Goal: Task Accomplishment & Management: Use online tool/utility

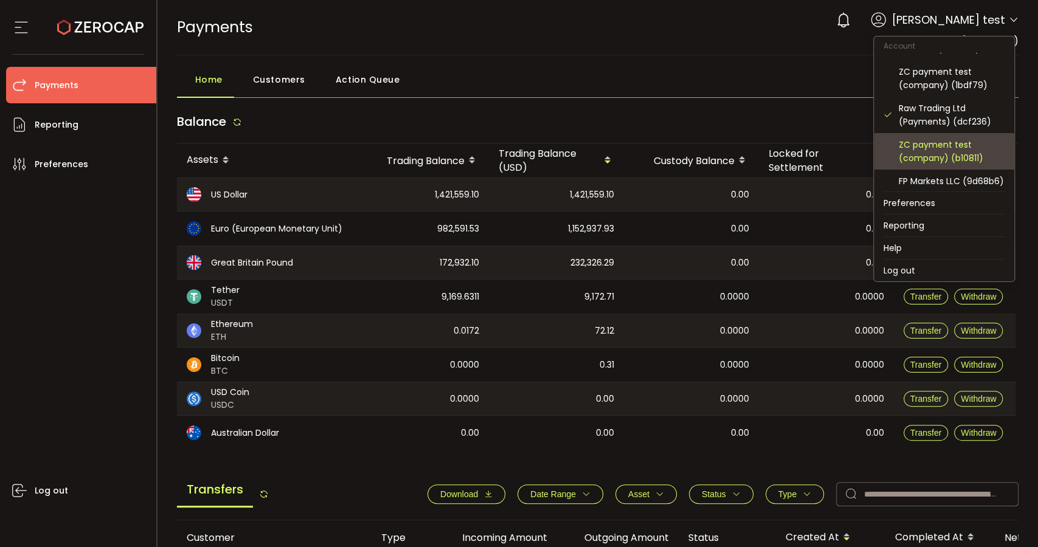
scroll to position [135, 0]
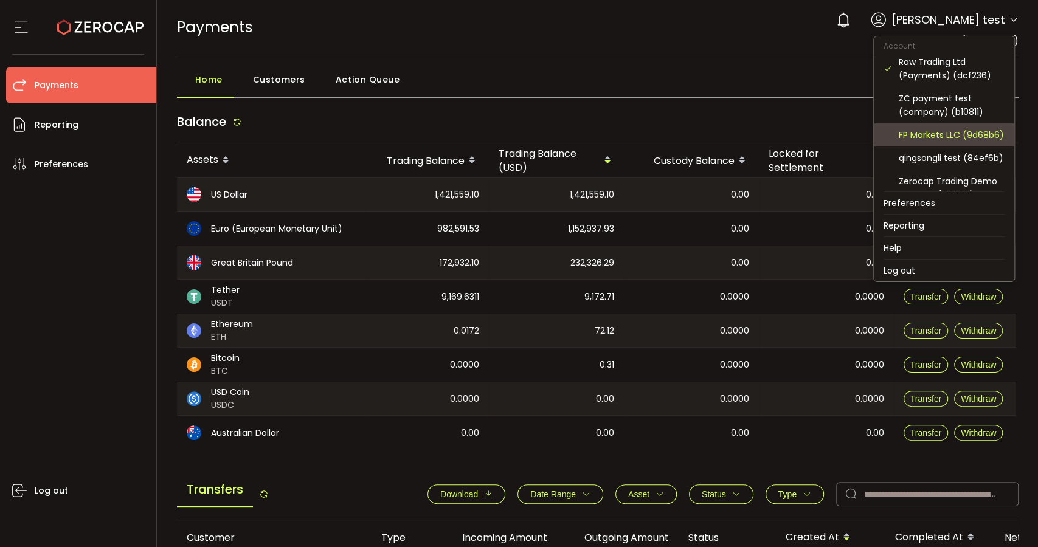
click at [937, 142] on div "FP Markets LLC (9d68b6)" at bounding box center [952, 134] width 106 height 13
click at [945, 135] on div "FP Markets LLC (9d68b6)" at bounding box center [952, 134] width 106 height 13
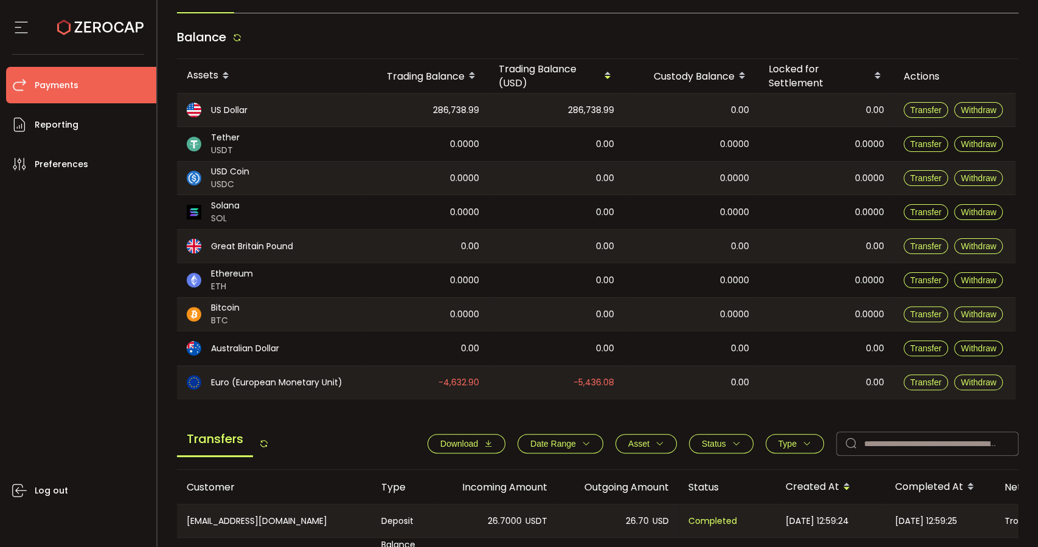
scroll to position [405, 0]
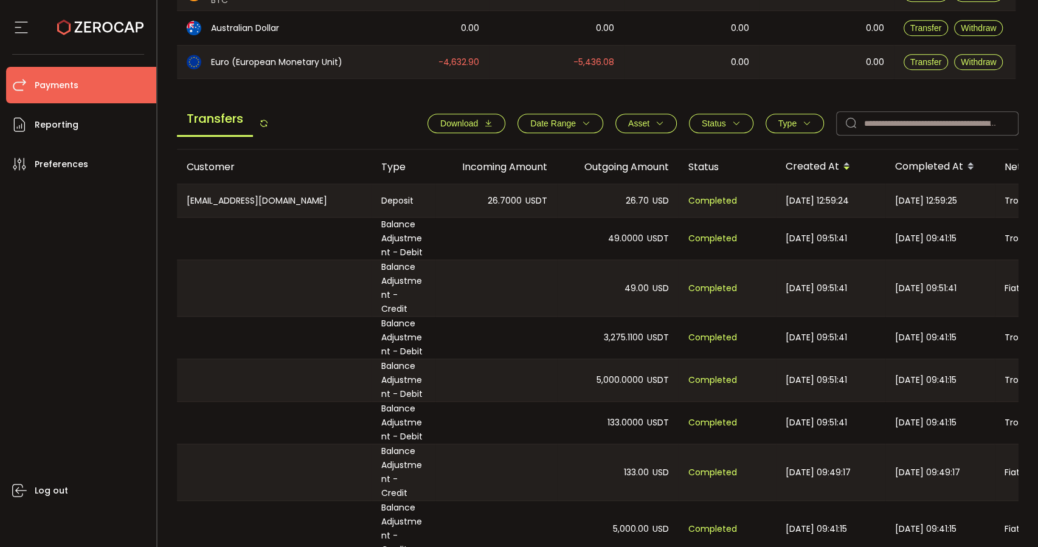
click at [486, 117] on button "Download" at bounding box center [467, 123] width 78 height 19
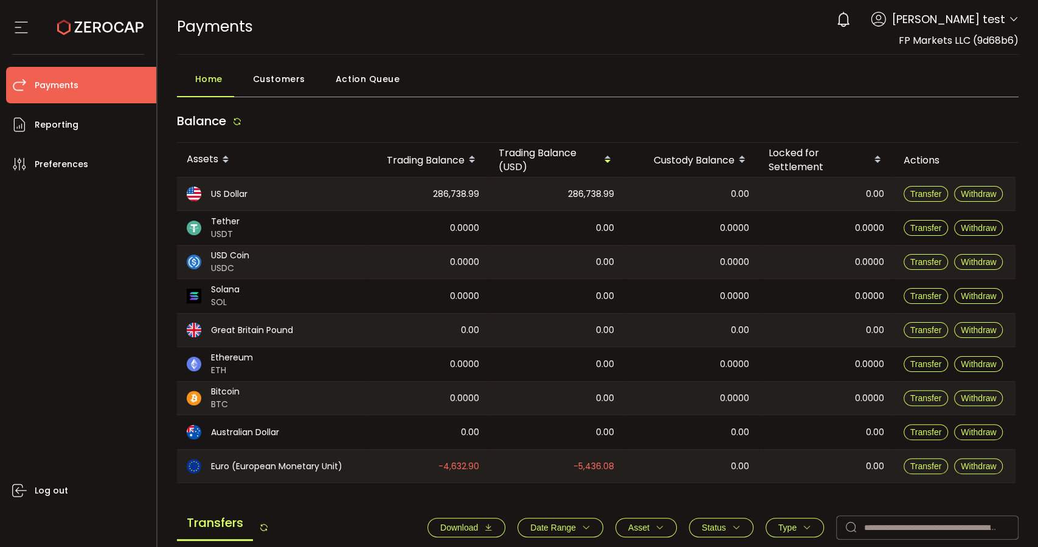
scroll to position [0, 0]
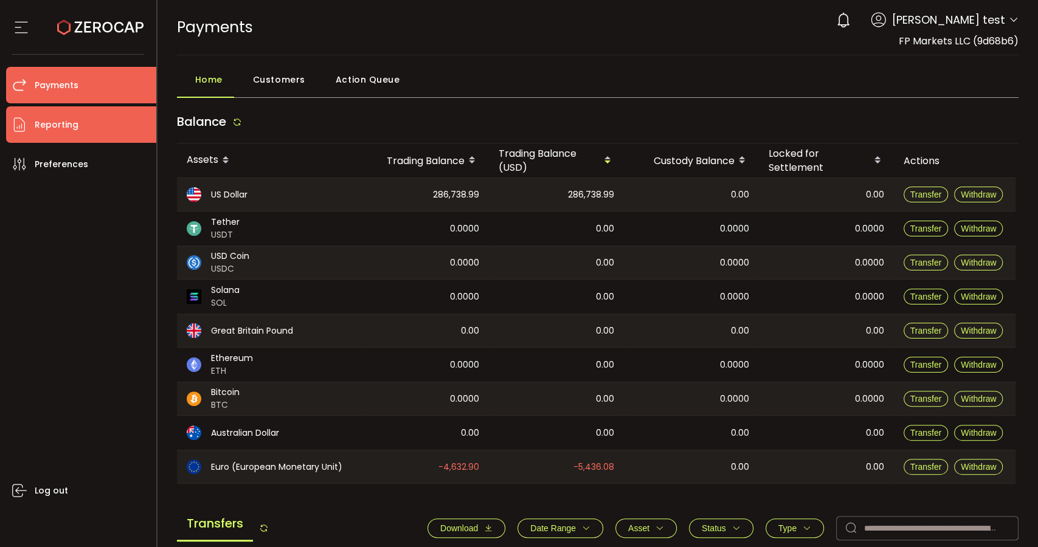
click at [68, 130] on span "Reporting" at bounding box center [57, 125] width 44 height 18
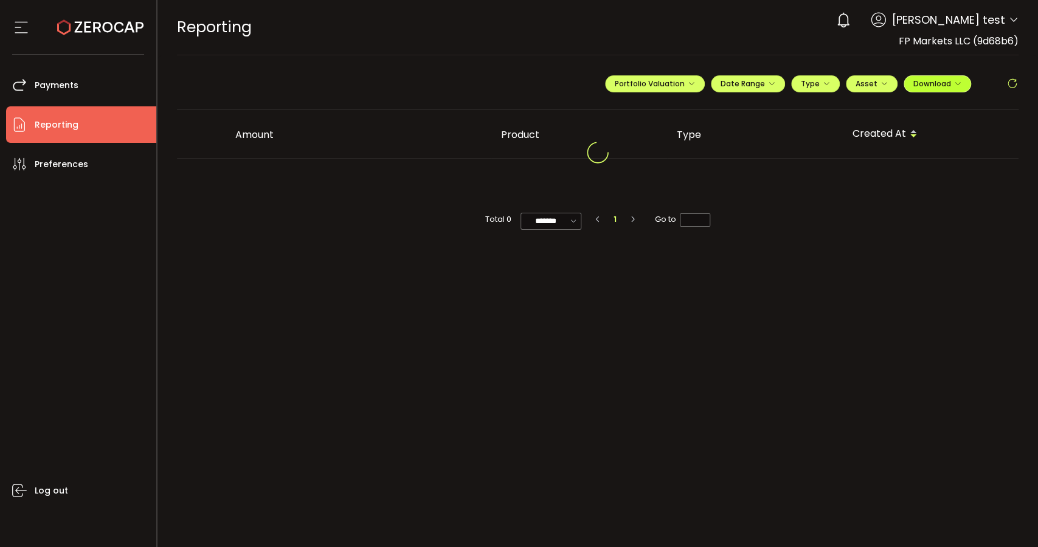
click at [957, 80] on icon "button" at bounding box center [957, 83] width 7 height 7
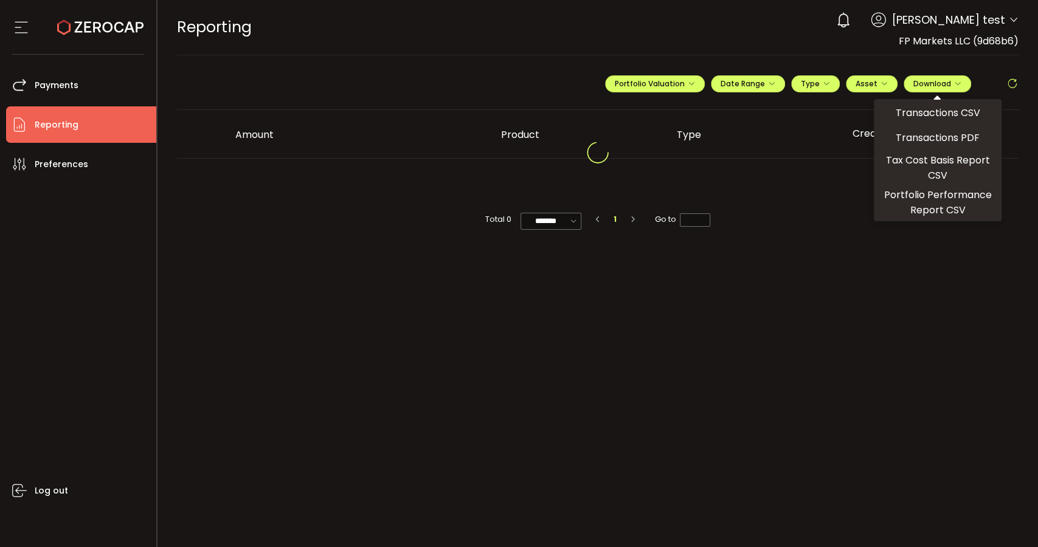
click at [367, 67] on main "**********" at bounding box center [598, 301] width 881 height 492
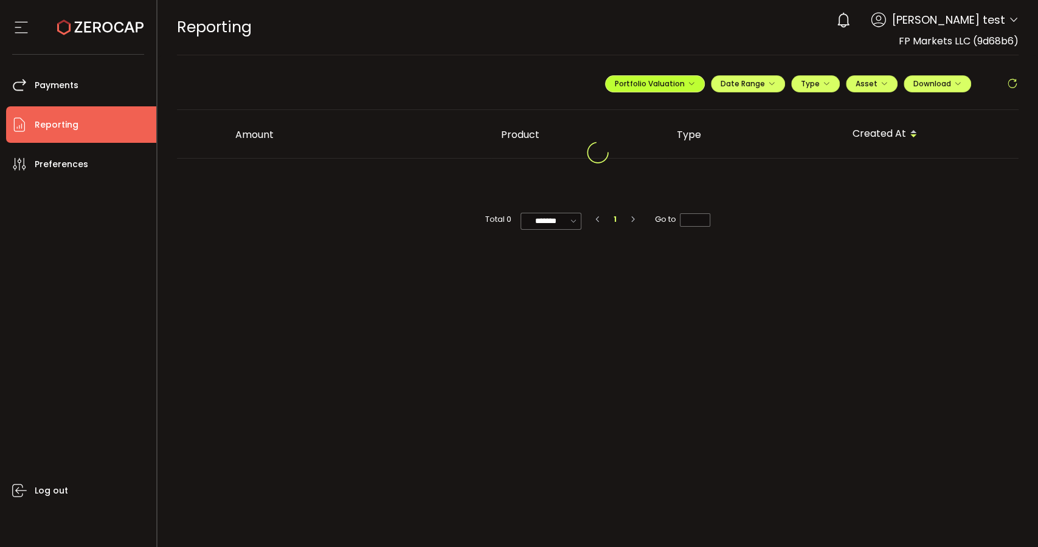
click at [690, 82] on icon "button" at bounding box center [691, 83] width 7 height 7
click at [687, 111] on span "Portfolio Valuation" at bounding box center [694, 112] width 68 height 11
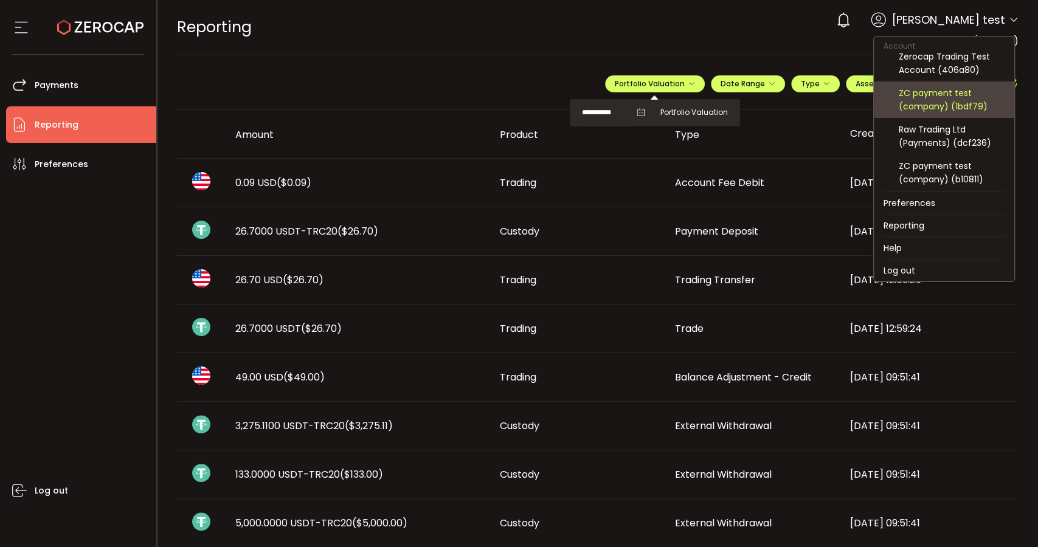
scroll to position [135, 0]
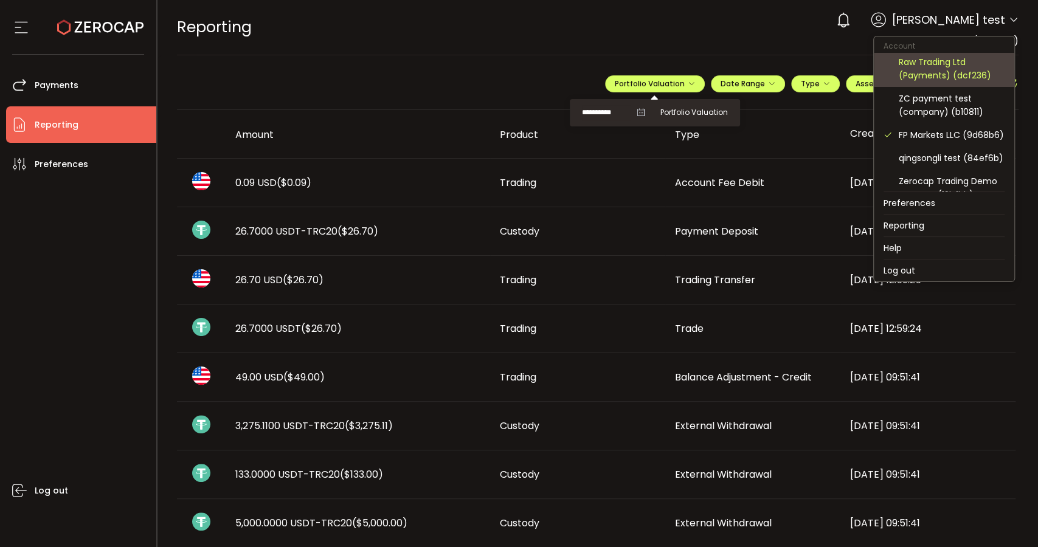
click at [941, 71] on div "Raw Trading Ltd (Payments) (dcf236)" at bounding box center [952, 68] width 106 height 27
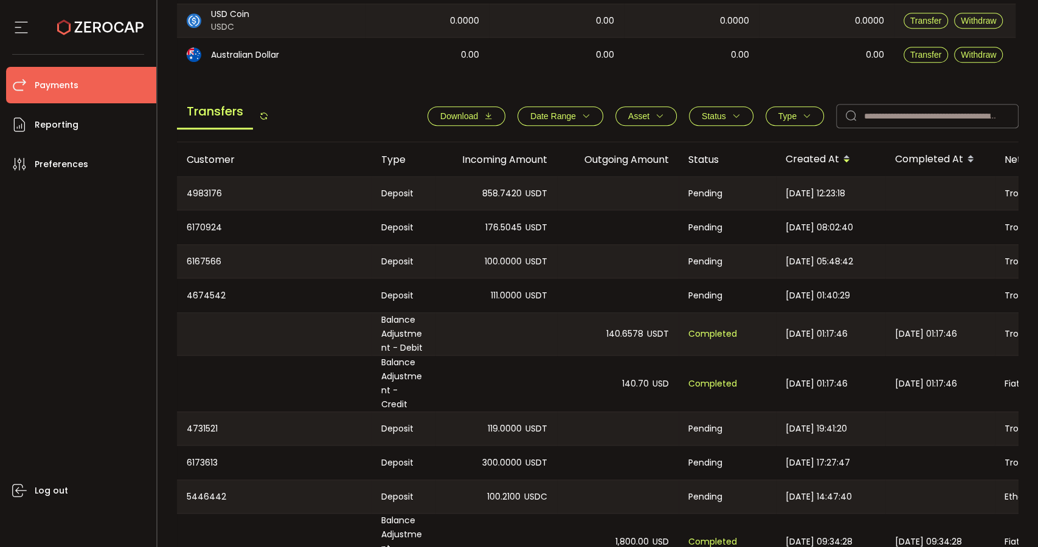
scroll to position [405, 0]
